Goal: Information Seeking & Learning: Compare options

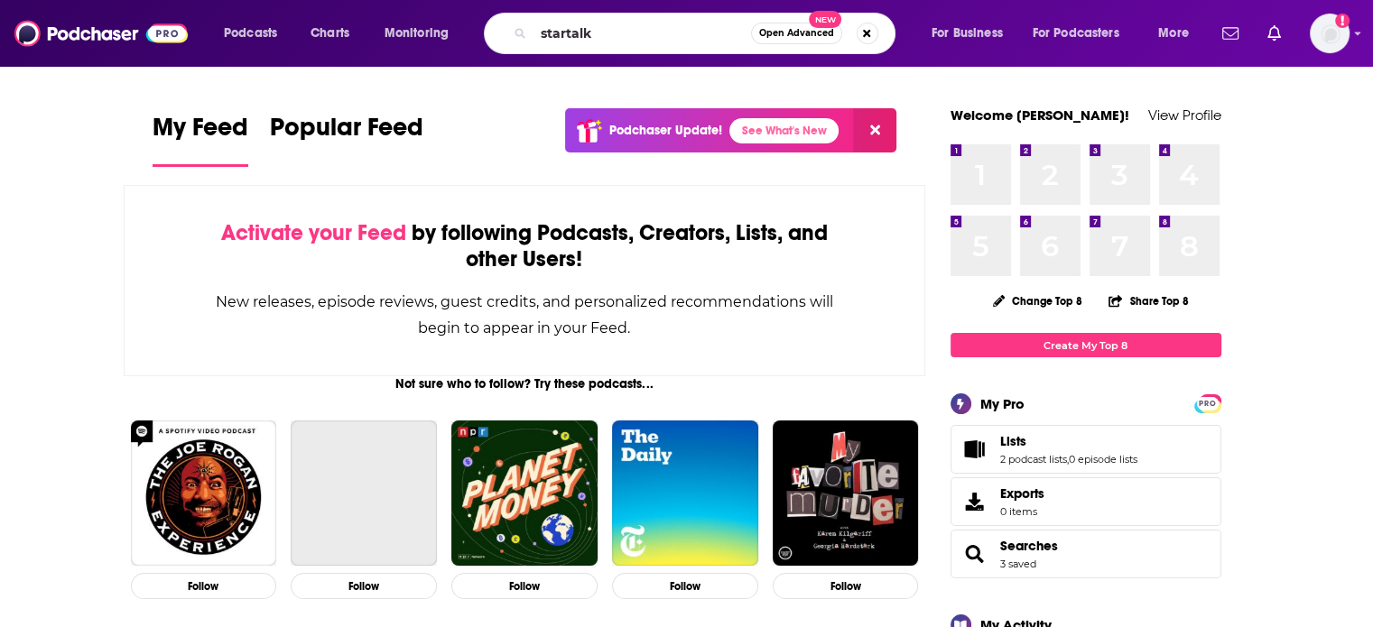
type input "startalk"
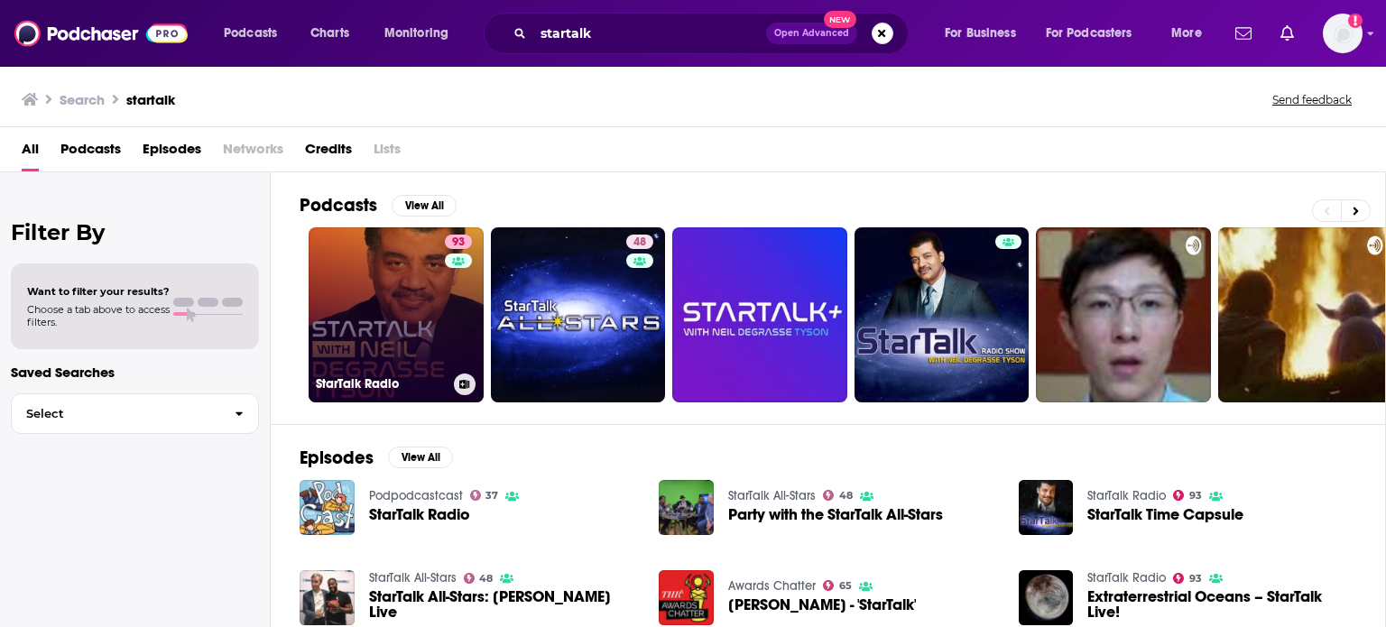
click at [429, 335] on link "93 StarTalk Radio" at bounding box center [396, 314] width 175 height 175
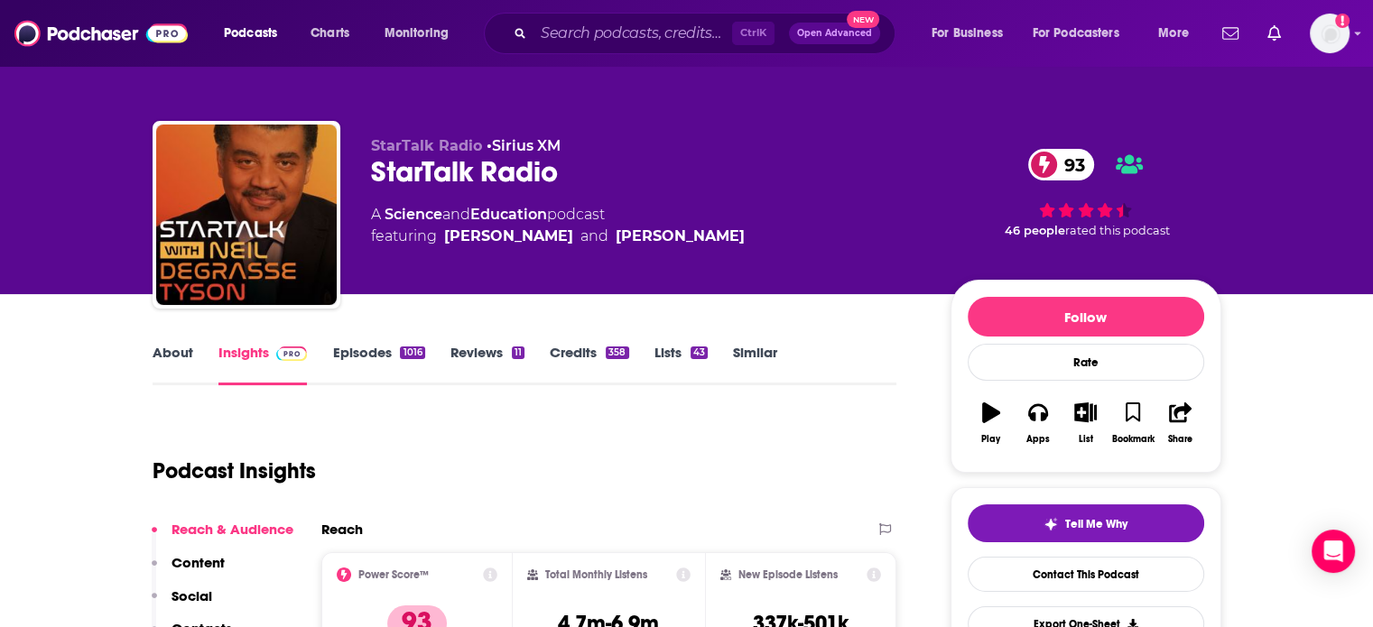
click at [370, 349] on link "Episodes 1016" at bounding box center [378, 365] width 92 height 42
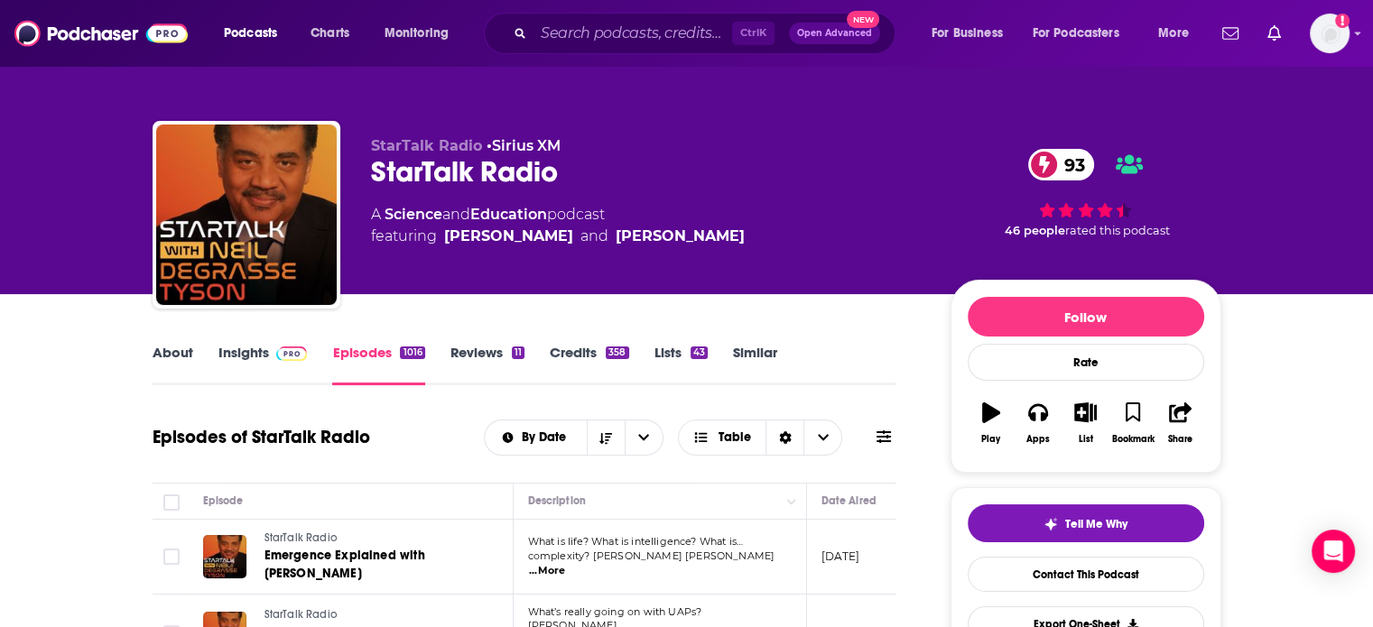
click at [766, 348] on link "Similar" at bounding box center [755, 365] width 44 height 42
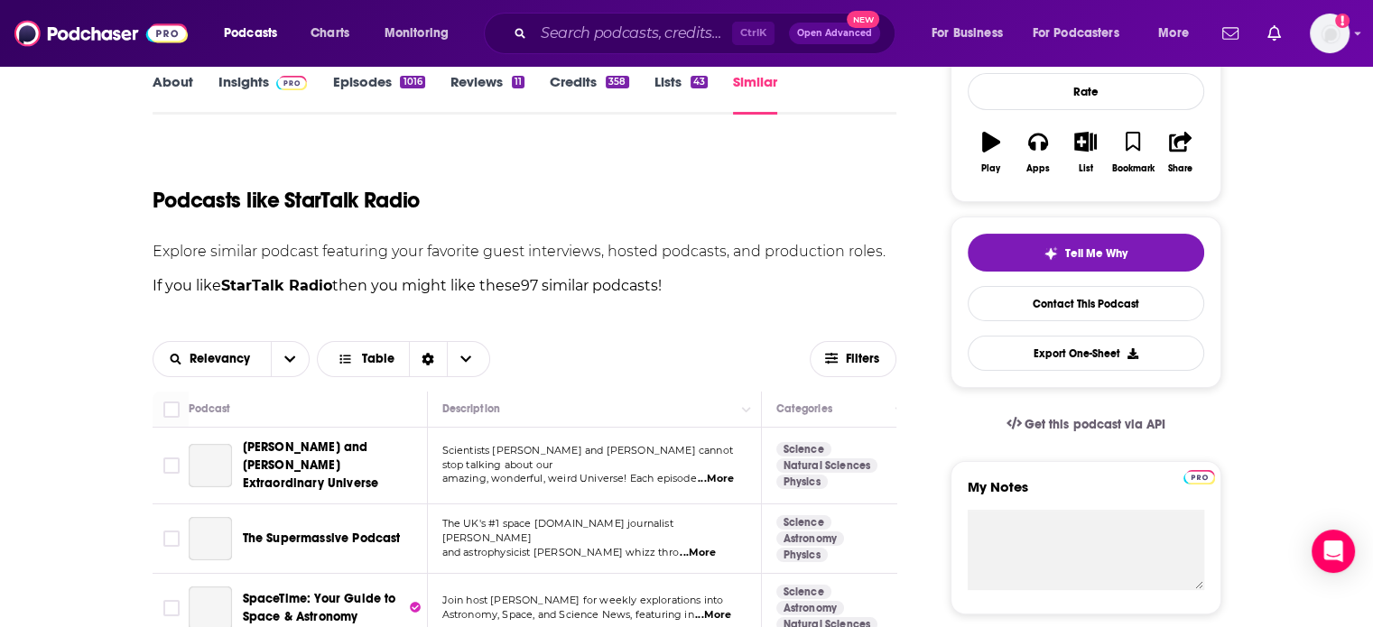
scroll to position [451, 0]
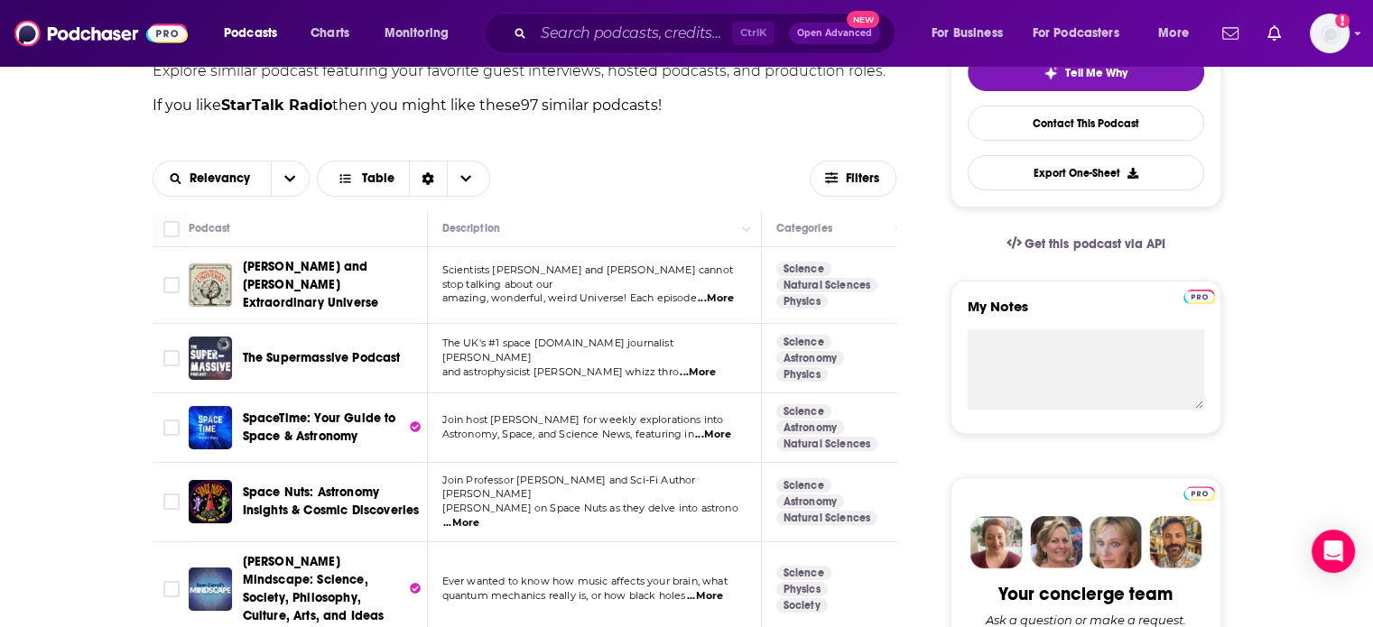
click at [736, 292] on p "amazing, wonderful, weird Universe! Each episode ...More" at bounding box center [593, 299] width 303 height 14
click at [724, 292] on span "...More" at bounding box center [716, 299] width 36 height 14
click at [542, 393] on td "Join host [PERSON_NAME] for weekly explorations into Astronomy, Space, and Scie…" at bounding box center [595, 427] width 334 height 69
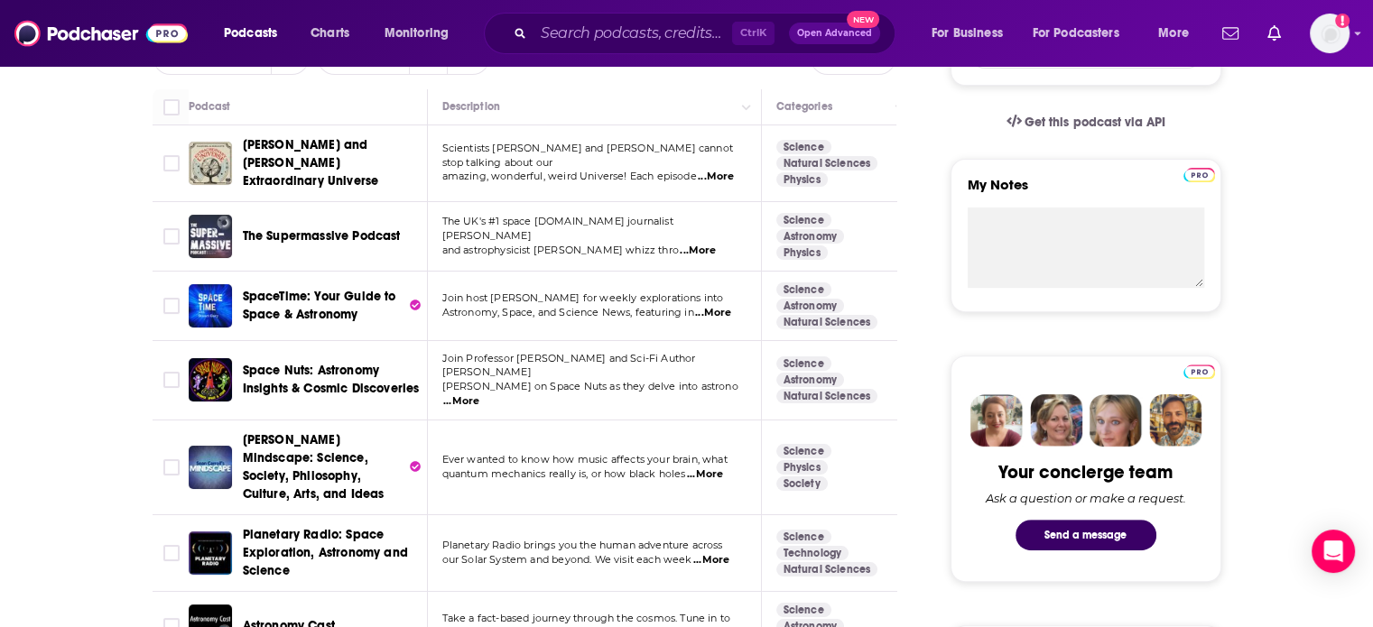
scroll to position [542, 0]
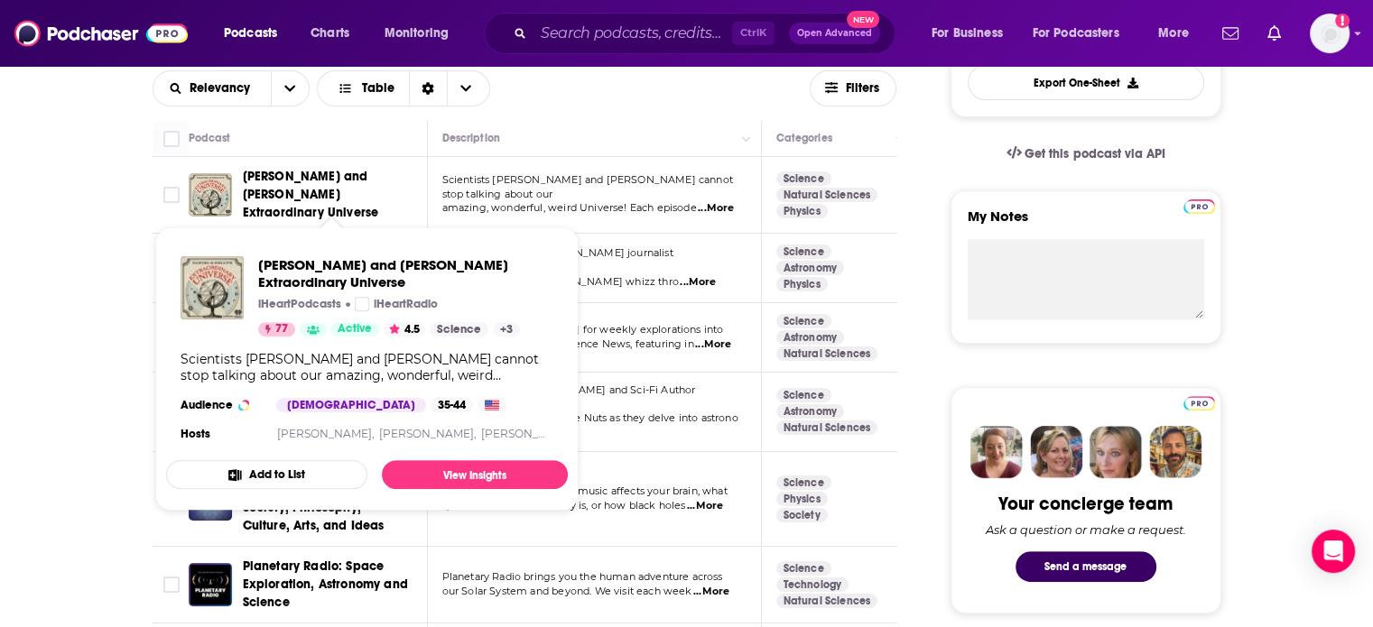
click at [328, 183] on span "[PERSON_NAME] and [PERSON_NAME] Extraordinary Universe" at bounding box center [311, 194] width 136 height 51
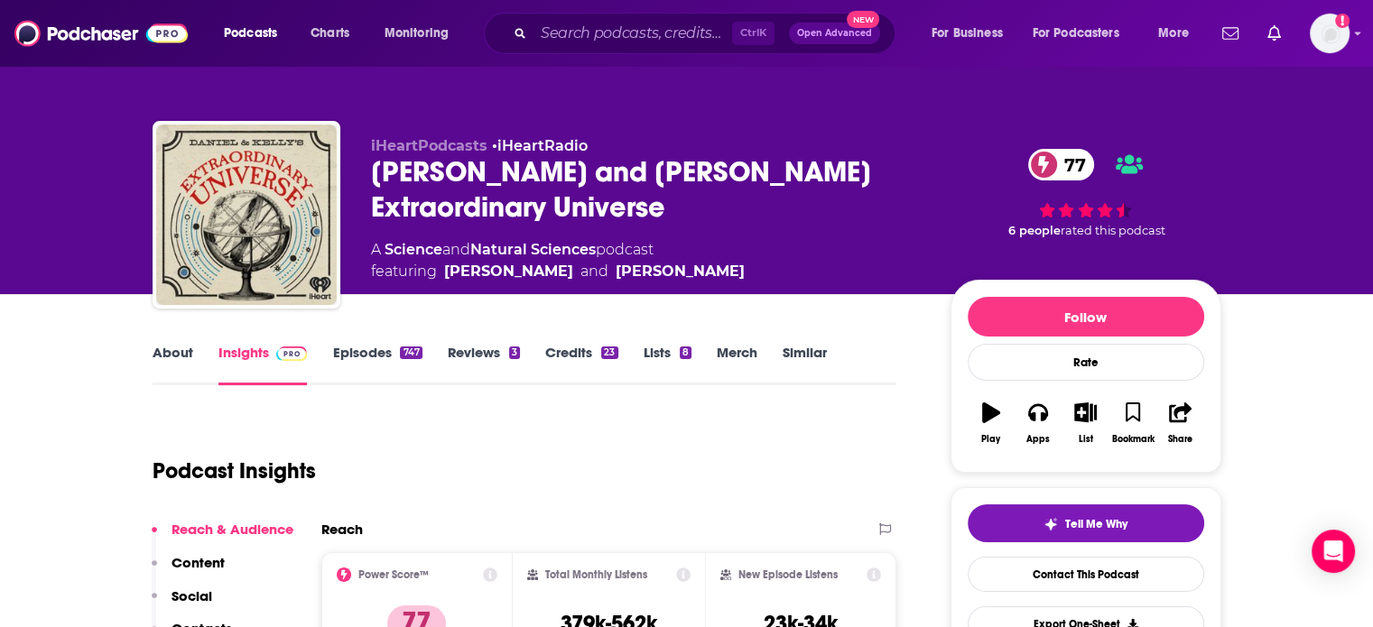
click at [372, 349] on link "Episodes 747" at bounding box center [376, 365] width 89 height 42
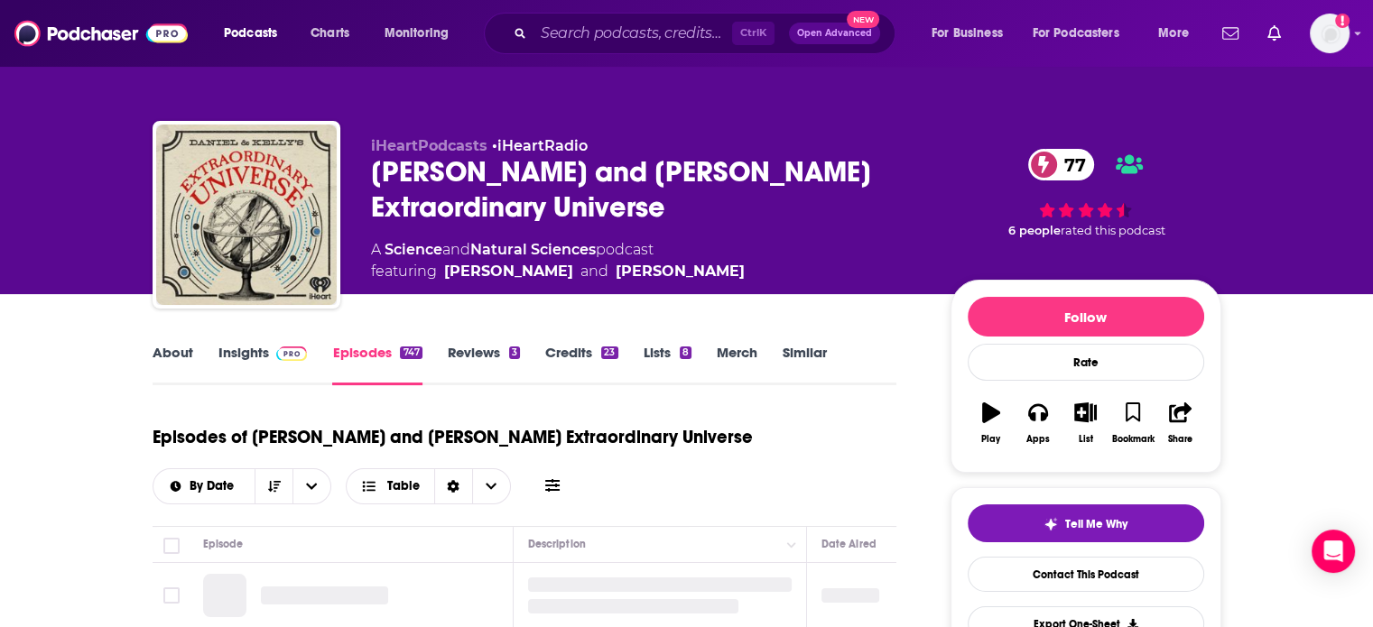
click at [247, 346] on link "Insights" at bounding box center [262, 365] width 89 height 42
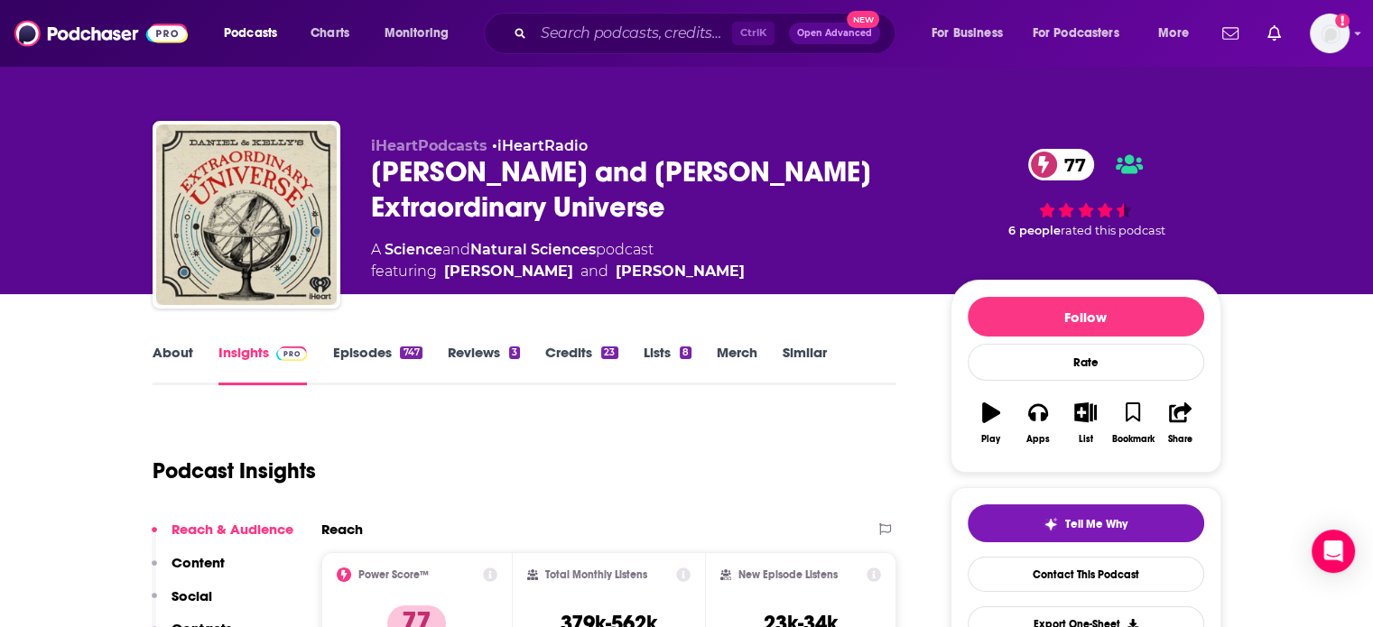
scroll to position [271, 0]
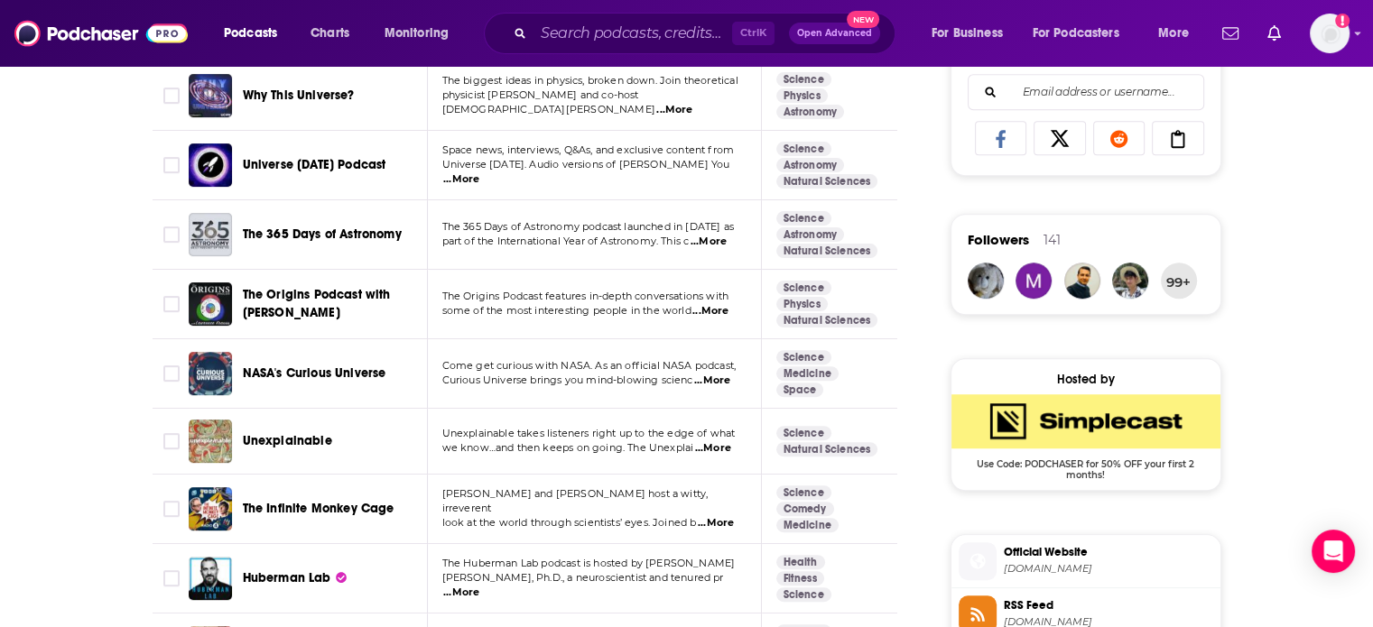
scroll to position [1264, 0]
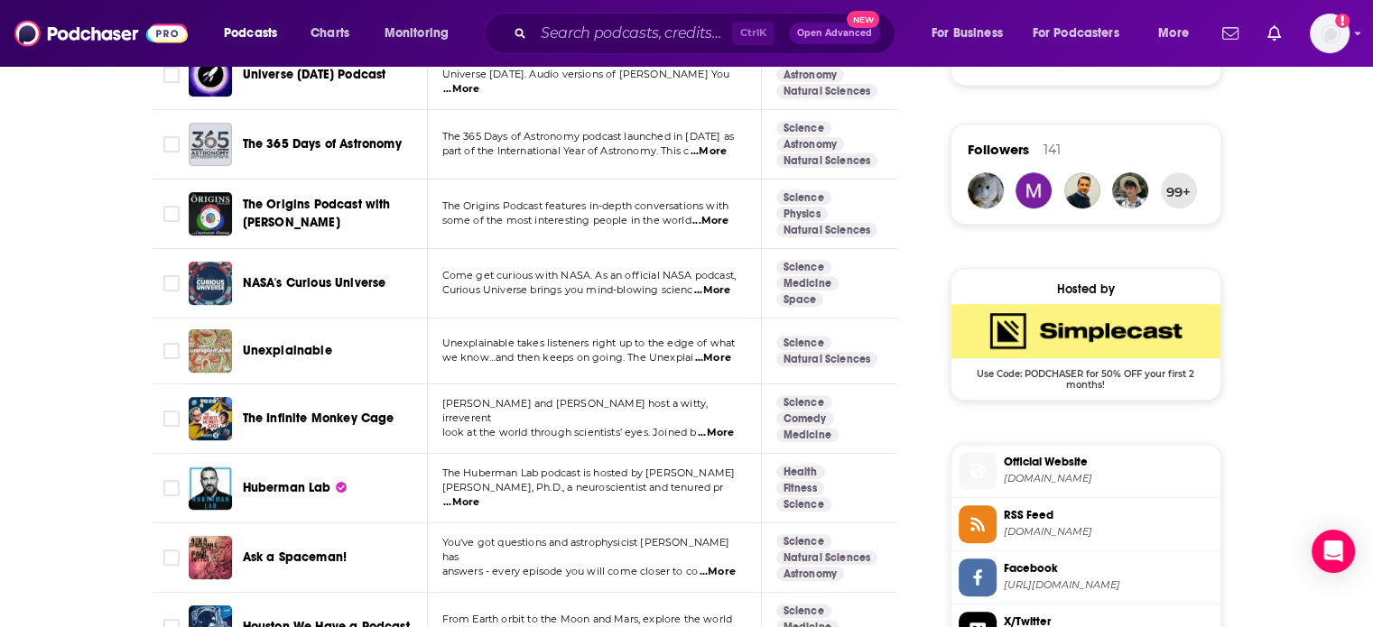
click at [479, 495] on span "...More" at bounding box center [461, 502] width 36 height 14
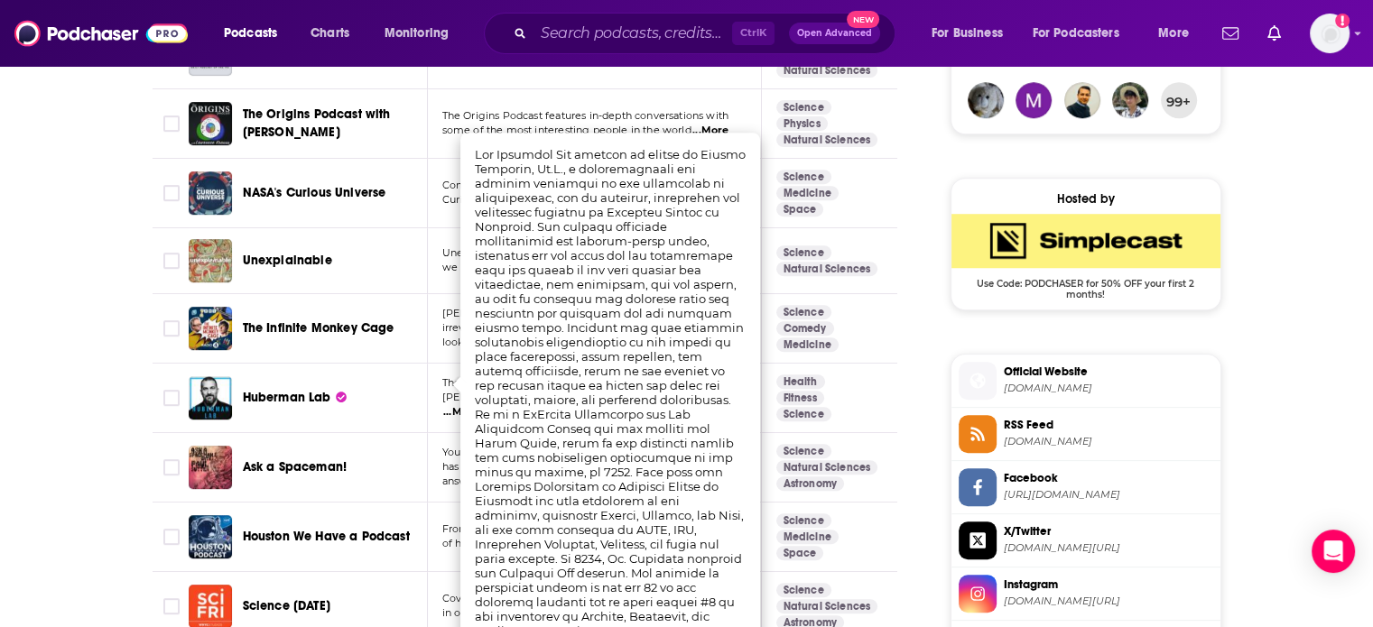
scroll to position [1534, 0]
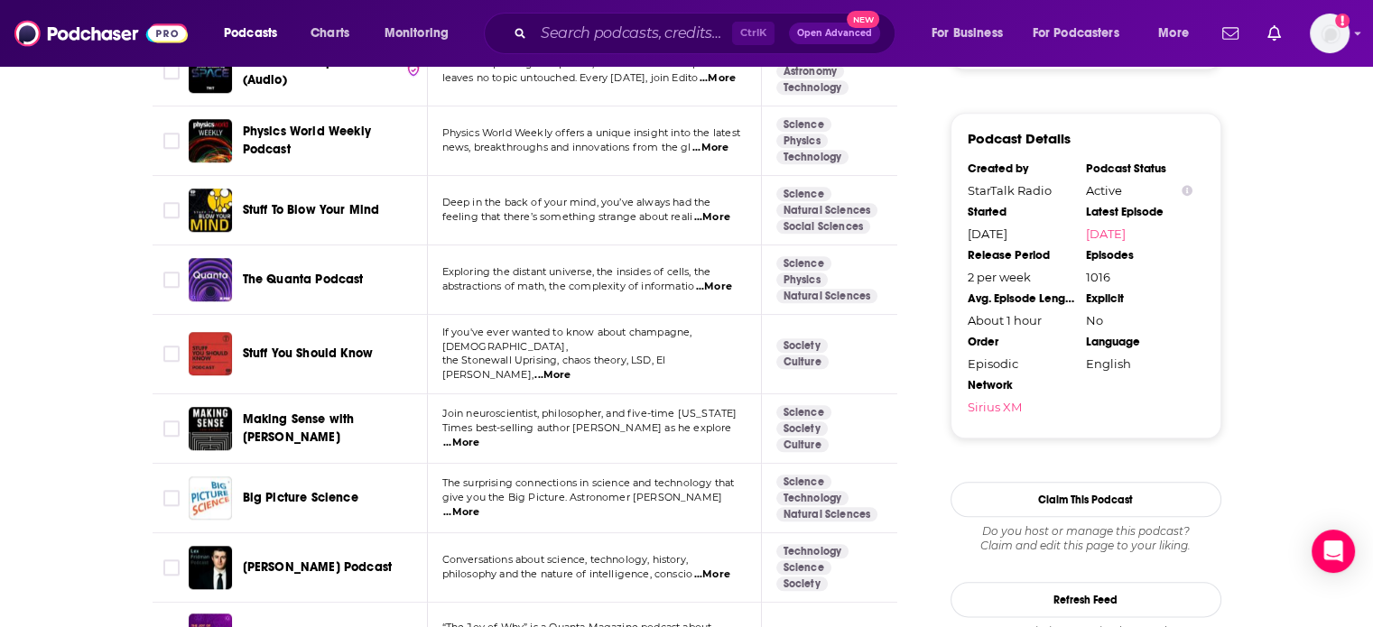
scroll to position [1986, 0]
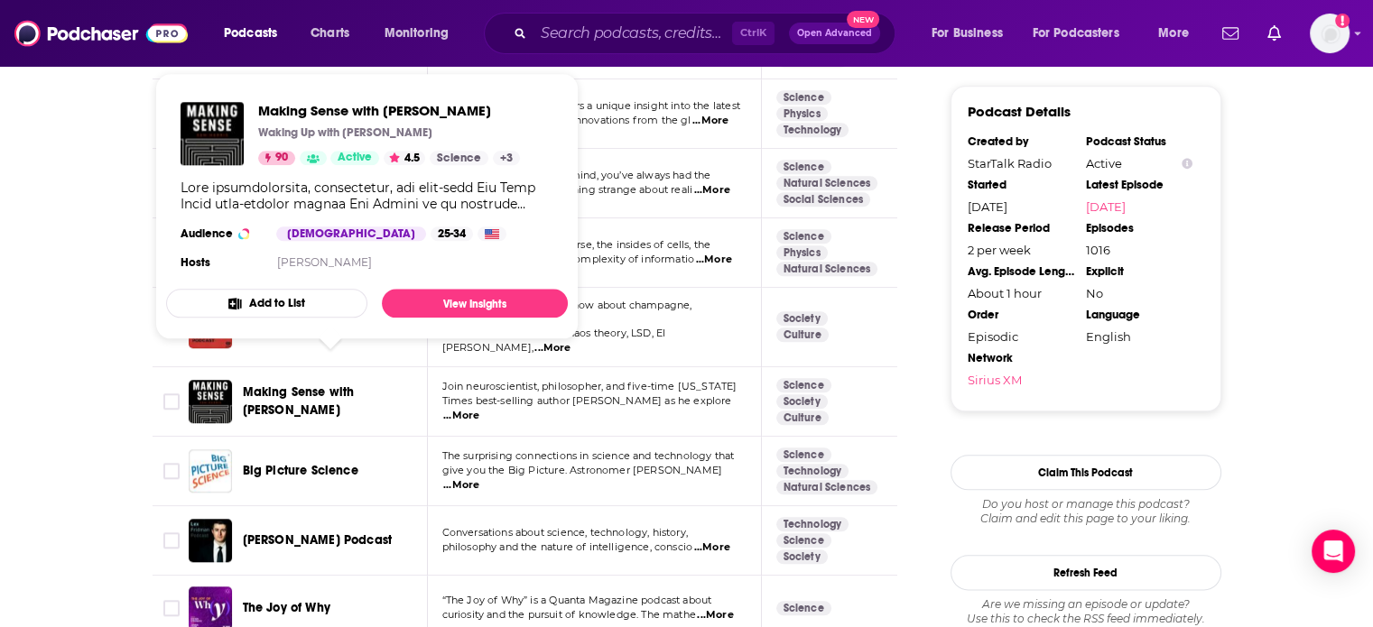
click at [313, 384] on span "Making Sense with [PERSON_NAME]" at bounding box center [299, 400] width 112 height 33
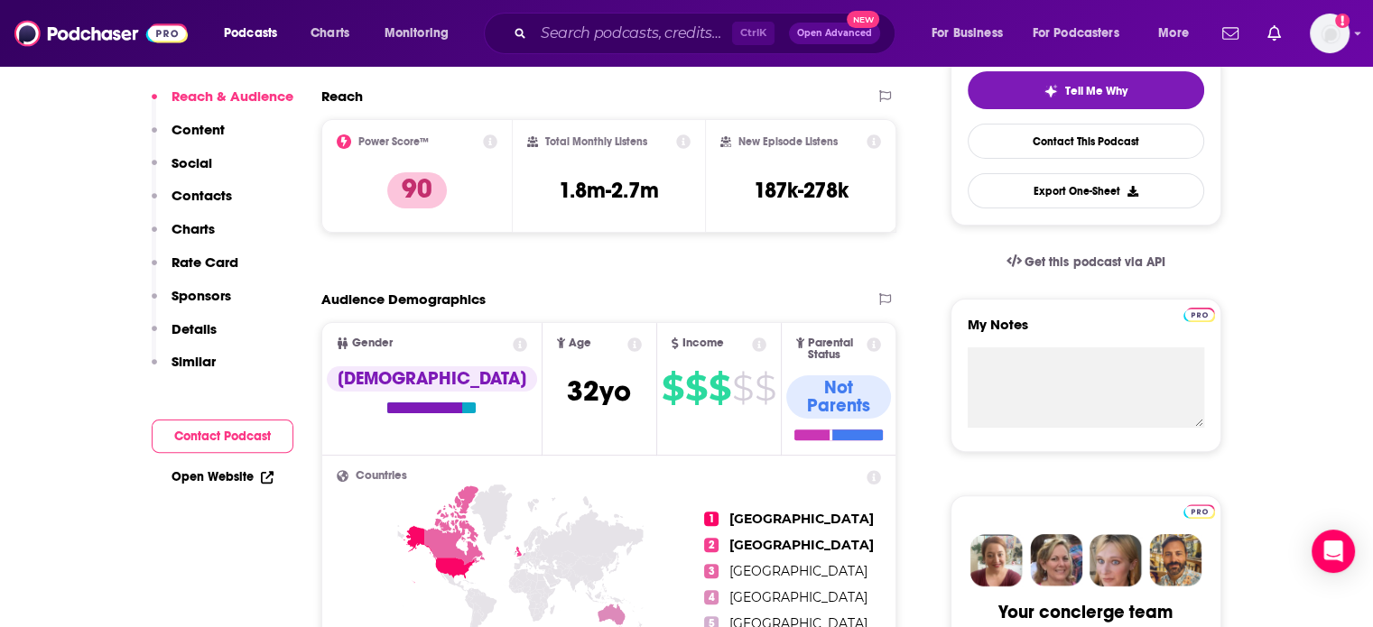
scroll to position [271, 0]
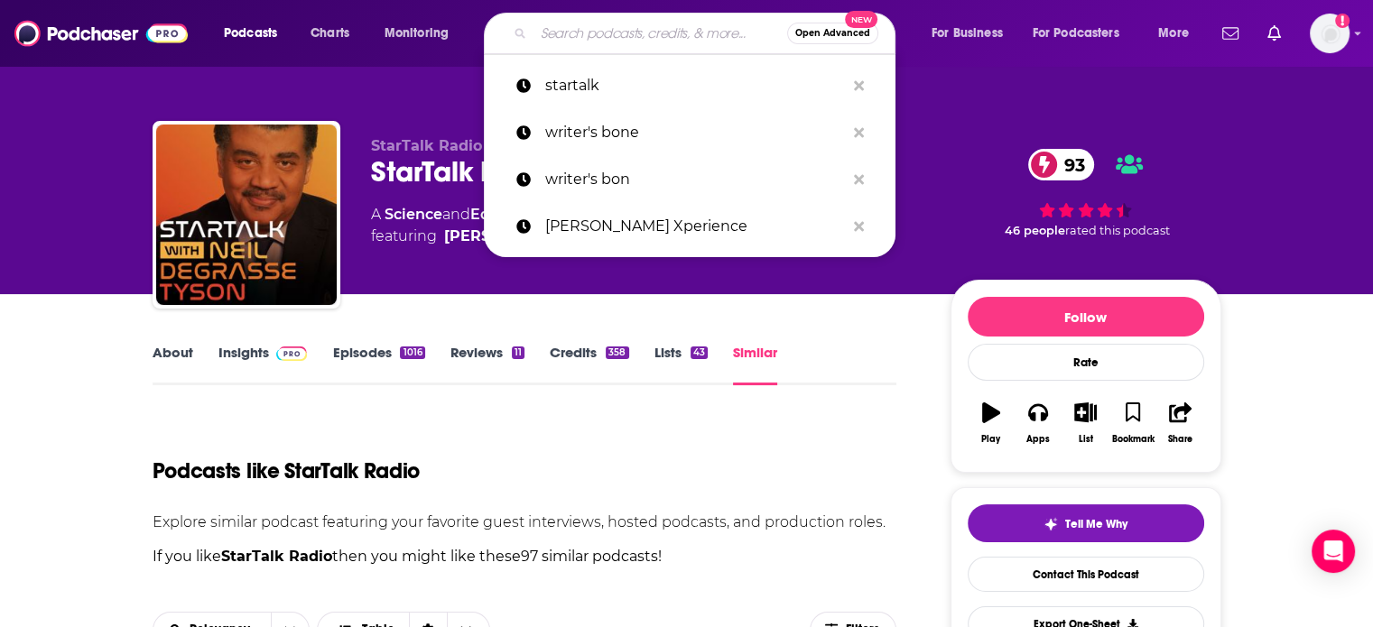
click at [567, 41] on input "Search podcasts, credits, & more..." at bounding box center [660, 33] width 254 height 29
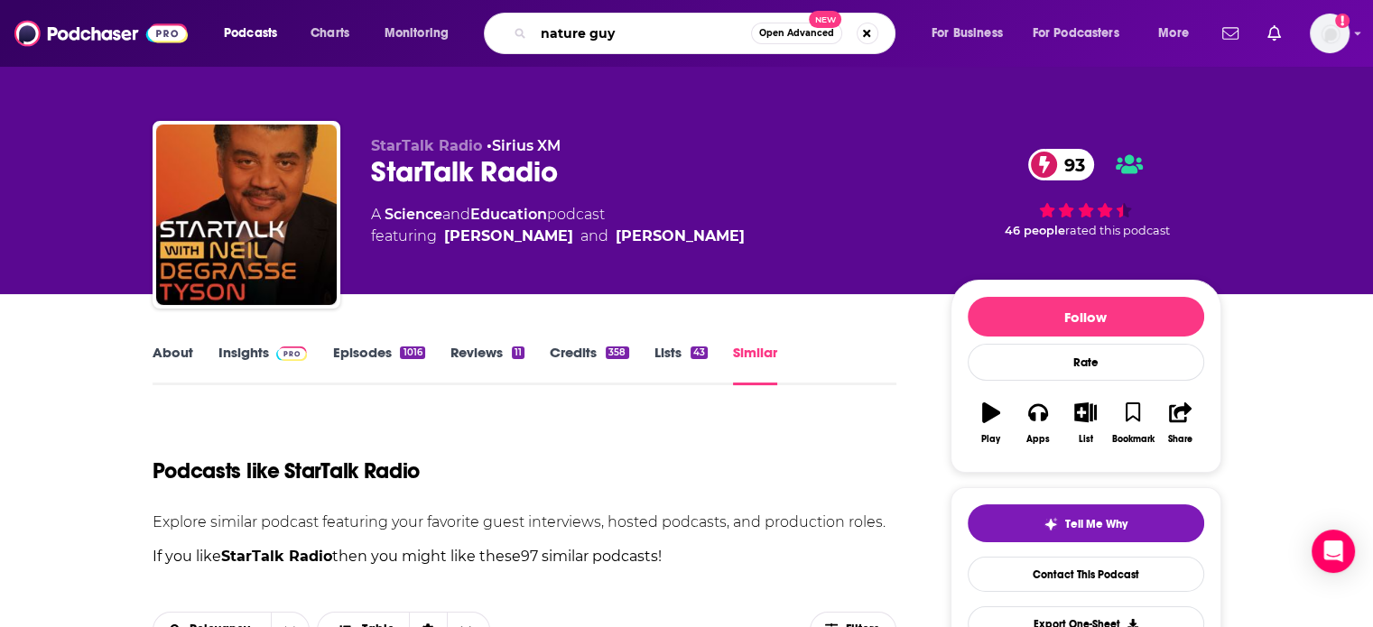
type input "nature guys"
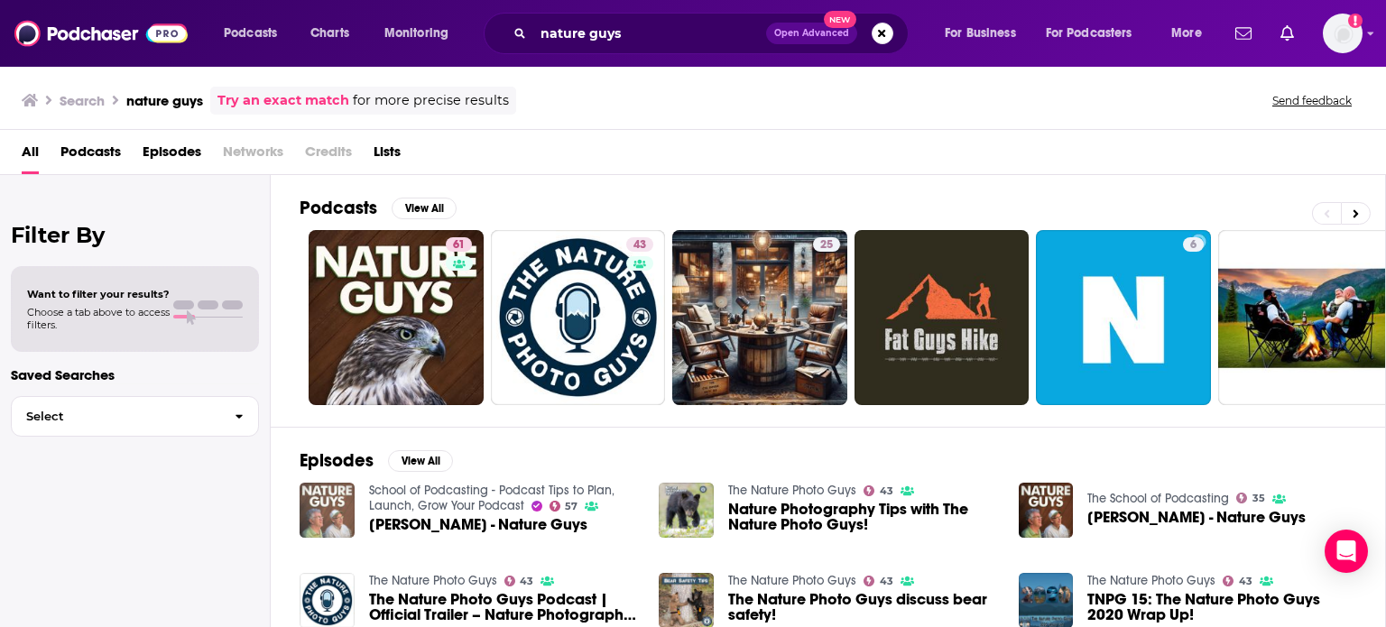
click at [319, 500] on img "Bob Staggenborg - Nature Guys" at bounding box center [327, 510] width 55 height 55
